Goal: Obtain resource: Download file/media

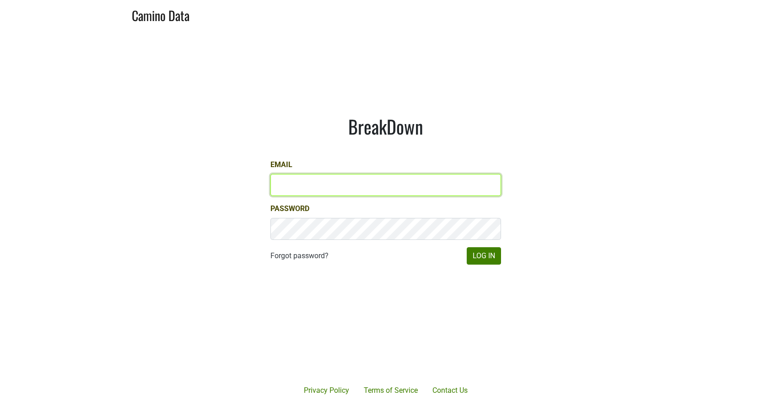
type input "kashy@ashesdiamonds.com"
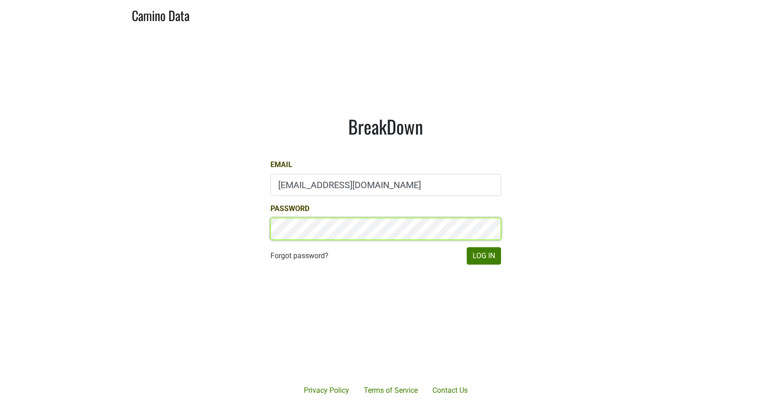
click at [483, 256] on button "Log In" at bounding box center [483, 255] width 34 height 17
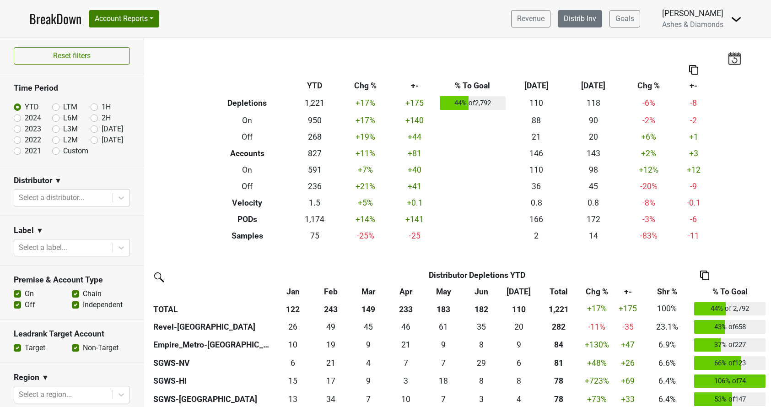
click at [572, 14] on link "Distrib Inv" at bounding box center [579, 18] width 44 height 17
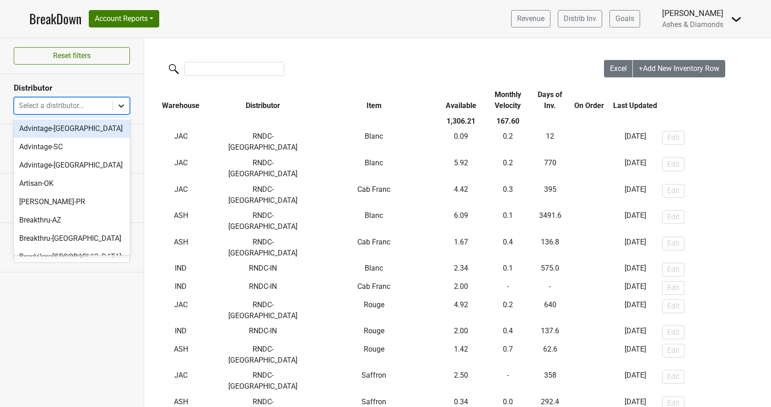
click at [125, 105] on div at bounding box center [121, 105] width 16 height 16
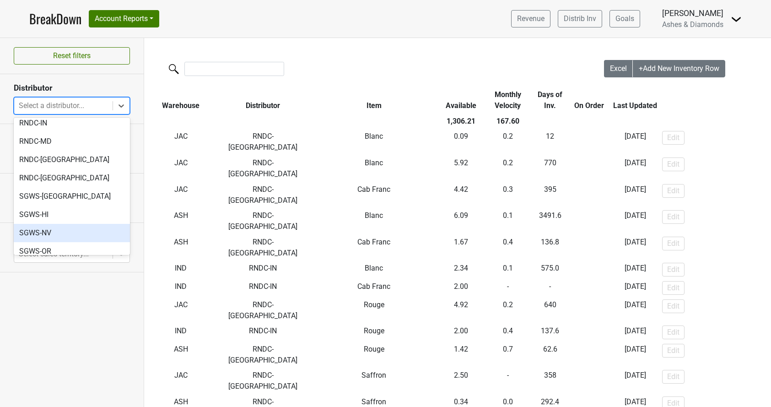
scroll to position [414, 0]
click at [55, 225] on div "SGWS-NV" at bounding box center [72, 234] width 116 height 18
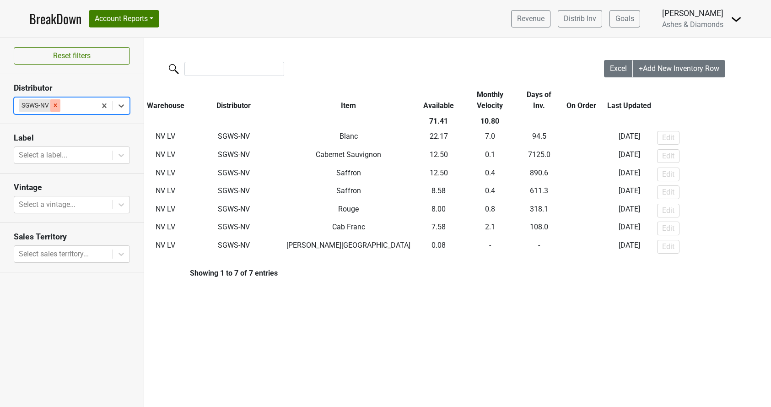
click at [54, 104] on icon "Remove SGWS-NV" at bounding box center [55, 105] width 3 height 3
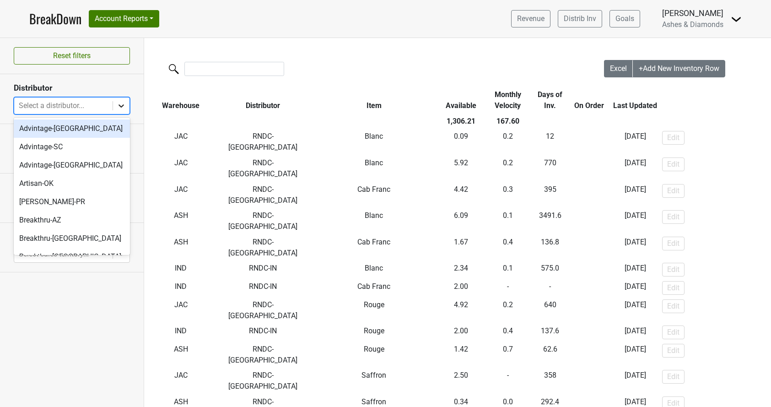
click at [122, 104] on icon at bounding box center [121, 105] width 9 height 9
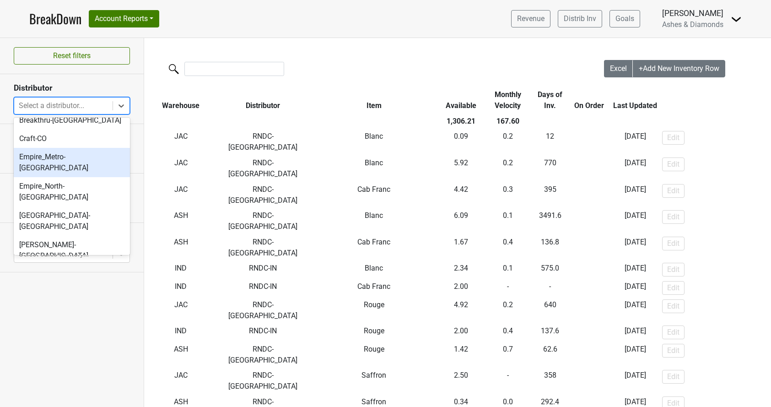
scroll to position [209, 0]
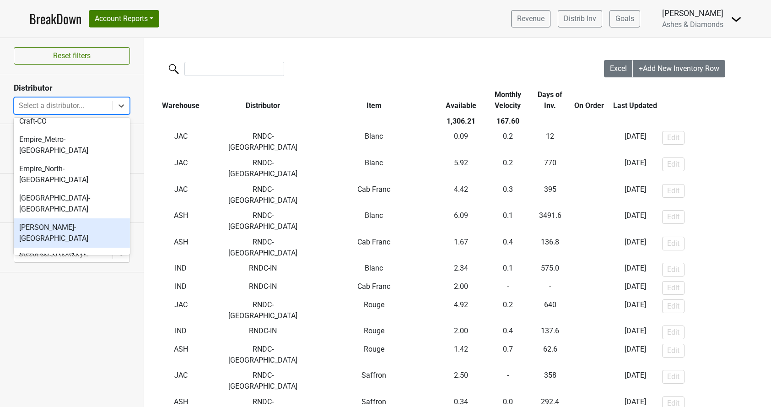
click at [60, 218] on div "[PERSON_NAME]-[GEOGRAPHIC_DATA]" at bounding box center [72, 232] width 116 height 29
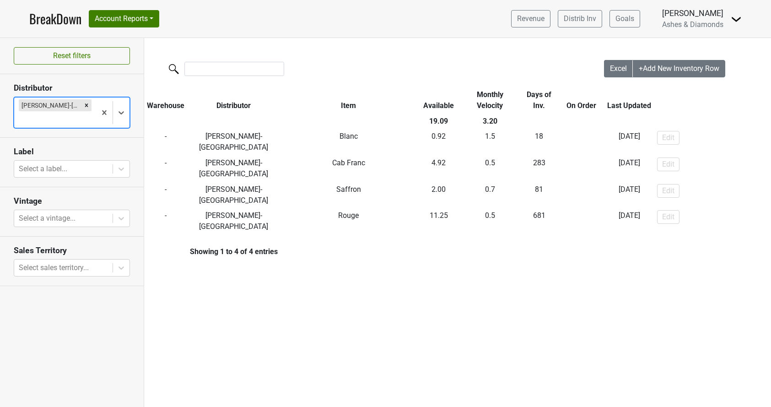
click at [83, 104] on icon "Remove Kellogg-DC" at bounding box center [86, 105] width 6 height 6
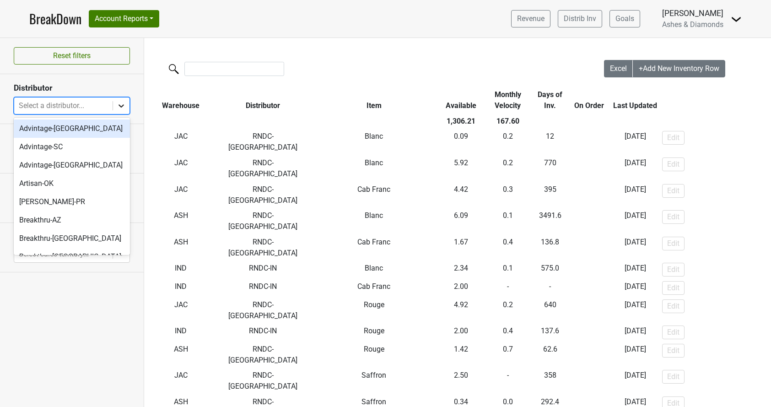
click at [119, 106] on icon at bounding box center [121, 105] width 9 height 9
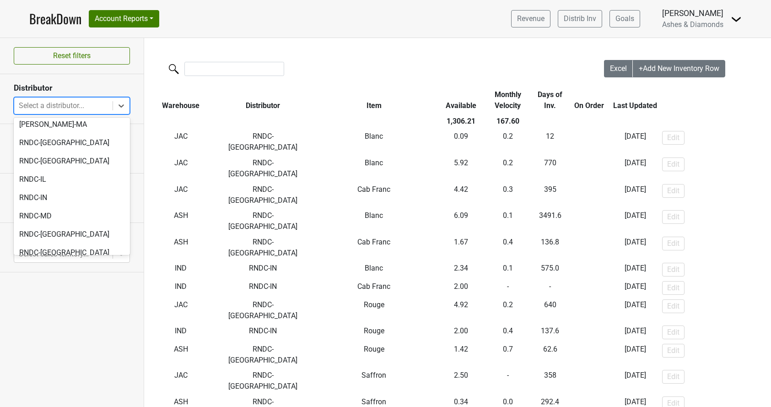
scroll to position [415, 0]
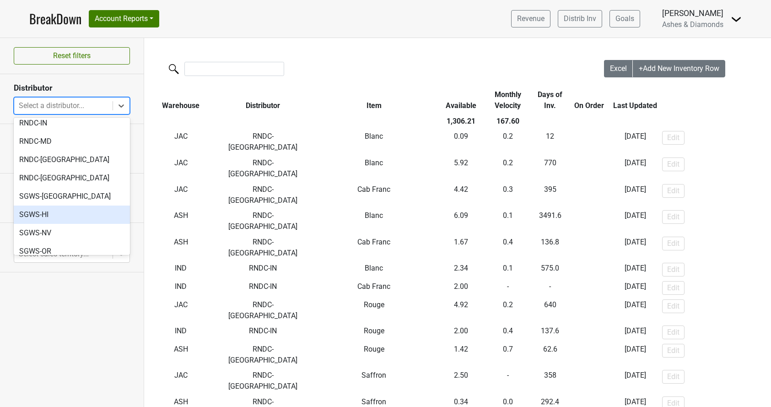
click at [63, 205] on div "SGWS-HI" at bounding box center [72, 214] width 116 height 18
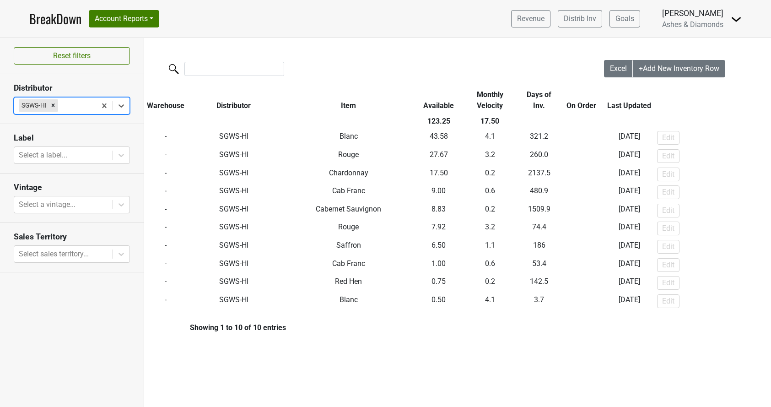
click at [54, 106] on icon "Remove SGWS-HI" at bounding box center [53, 105] width 6 height 6
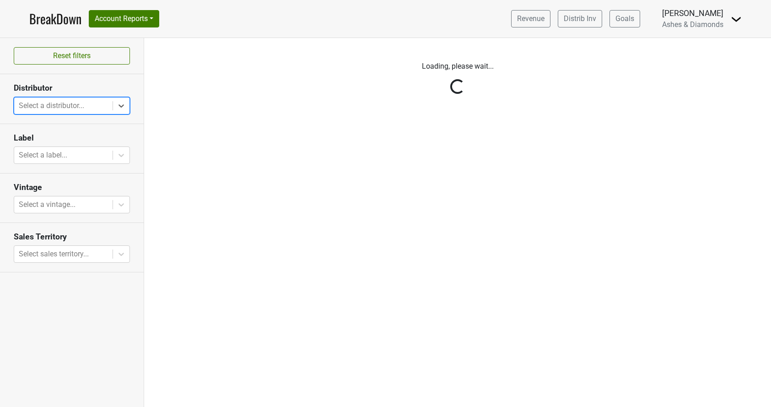
click at [118, 105] on icon at bounding box center [121, 105] width 9 height 9
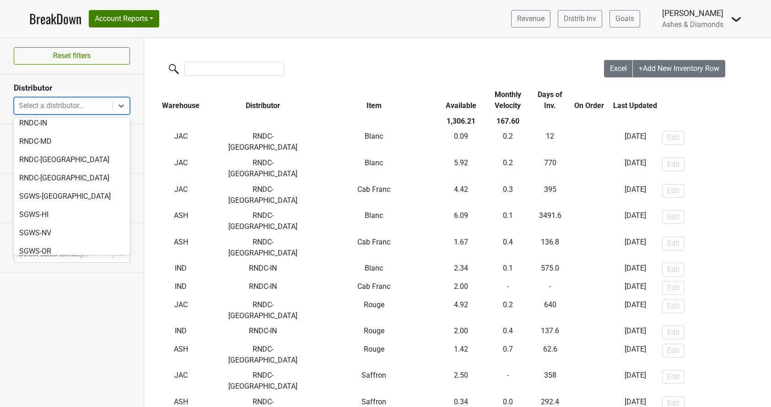
click at [69, 260] on div "SGWS-[GEOGRAPHIC_DATA]" at bounding box center [72, 269] width 116 height 18
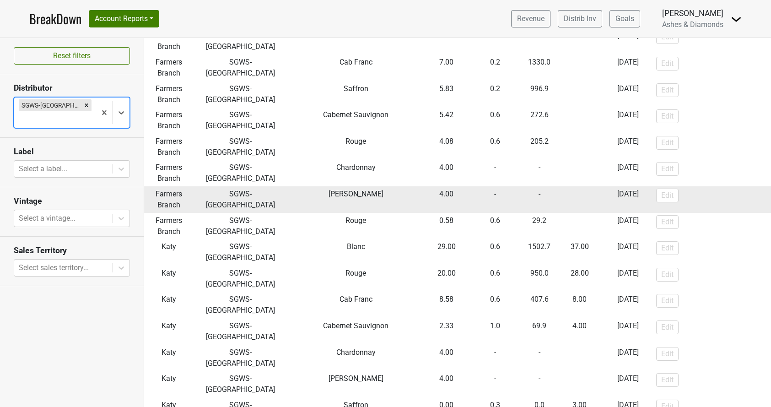
scroll to position [100, 0]
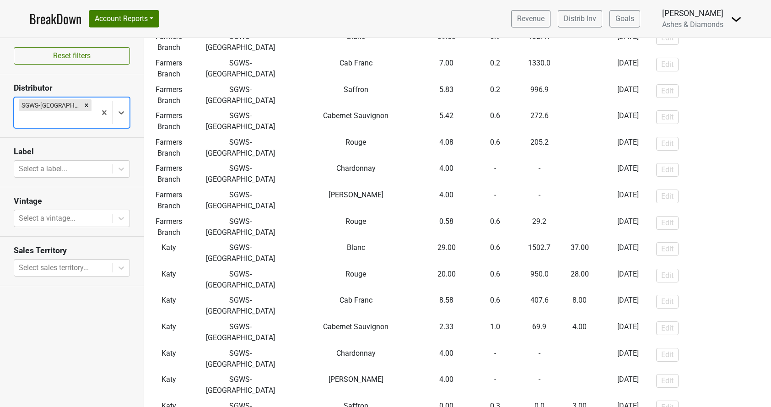
click at [83, 103] on icon "Remove SGWS-TX" at bounding box center [86, 105] width 6 height 6
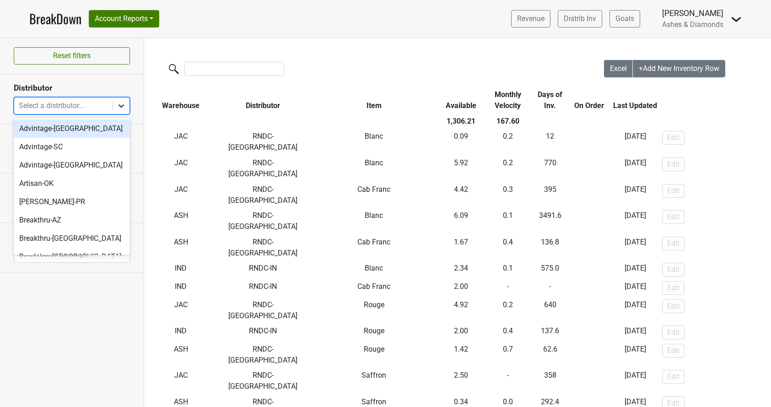
click at [118, 105] on icon at bounding box center [121, 105] width 9 height 9
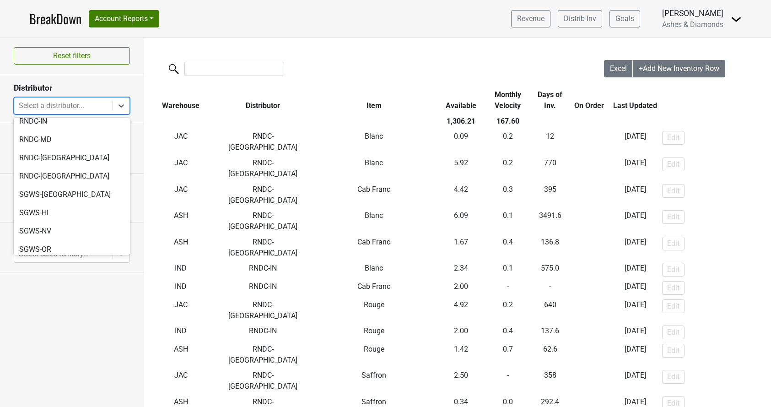
scroll to position [415, 0]
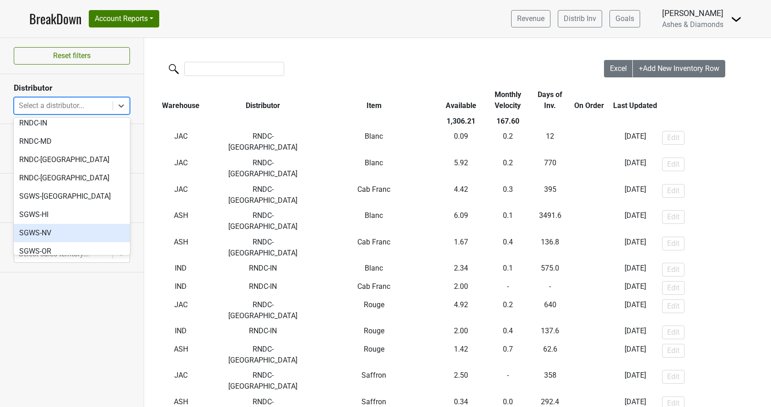
click at [76, 224] on div "SGWS-NV" at bounding box center [72, 233] width 116 height 18
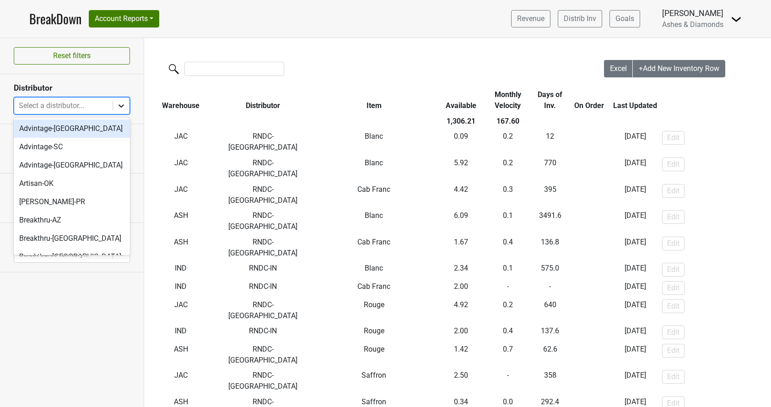
click at [120, 105] on icon at bounding box center [120, 105] width 5 height 3
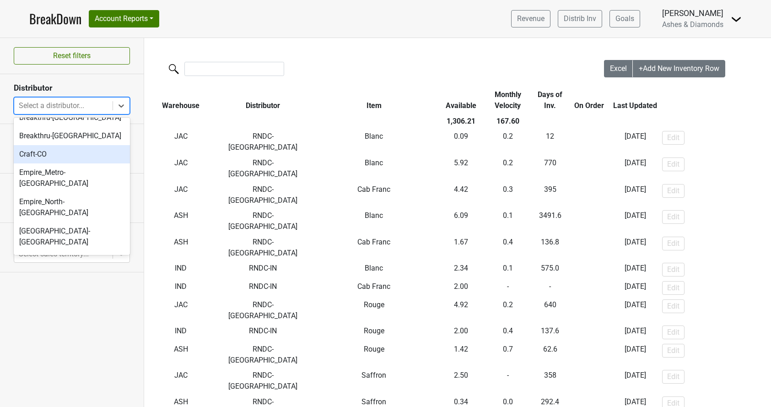
scroll to position [178, 0]
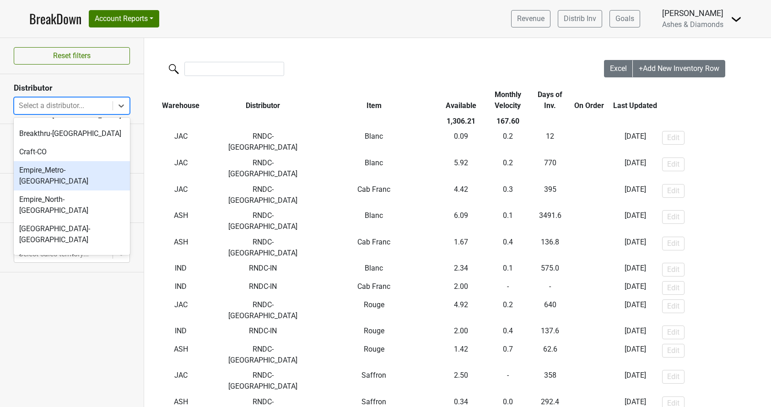
click at [86, 170] on div "Empire_Metro-[GEOGRAPHIC_DATA]" at bounding box center [72, 175] width 116 height 29
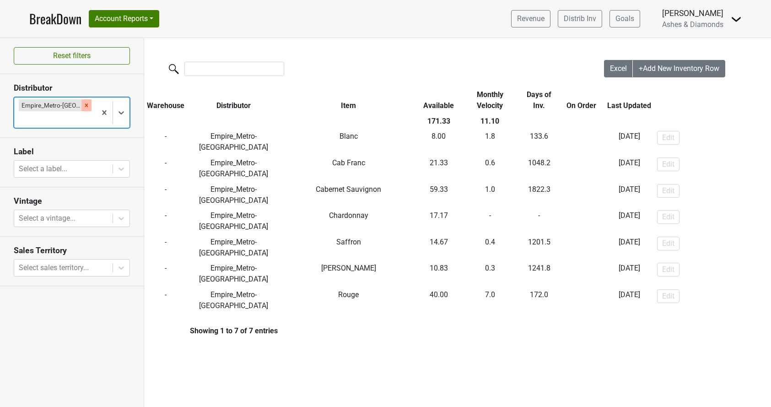
click at [81, 101] on div "Remove Empire_Metro-NY" at bounding box center [86, 105] width 10 height 12
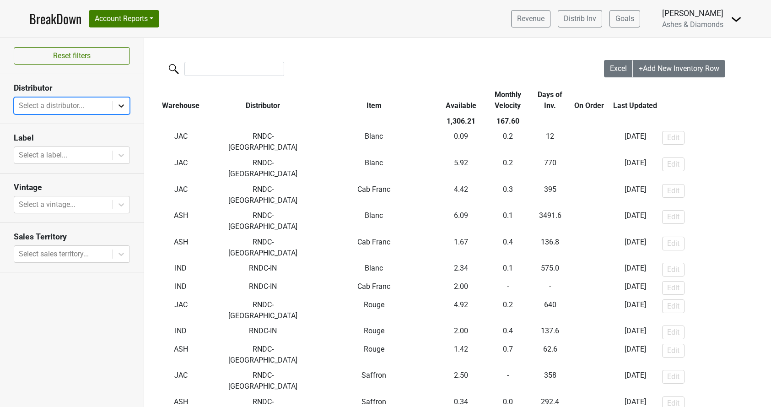
click at [122, 104] on icon at bounding box center [121, 105] width 9 height 9
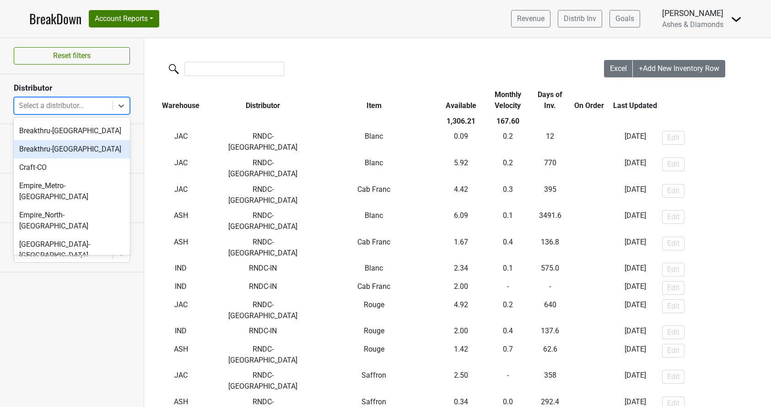
scroll to position [146, 0]
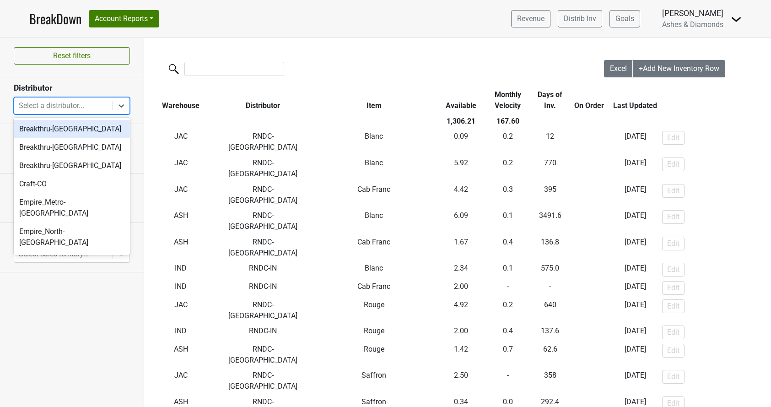
click at [87, 129] on div "Breakthru-[GEOGRAPHIC_DATA]" at bounding box center [72, 129] width 116 height 18
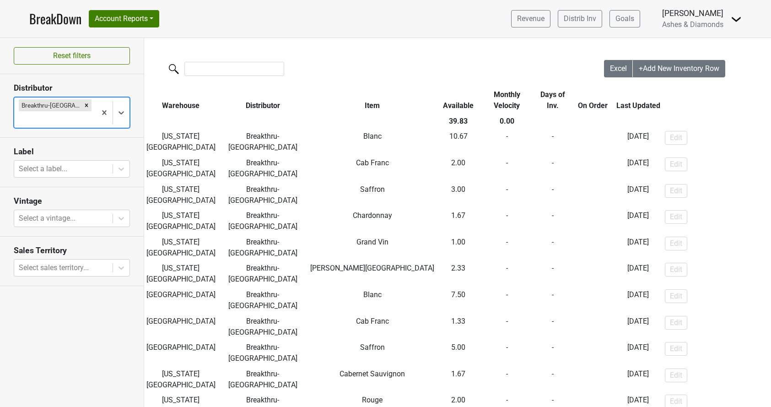
scroll to position [0, 0]
click at [618, 70] on span "Excel" at bounding box center [618, 68] width 17 height 9
